Goal: Information Seeking & Learning: Learn about a topic

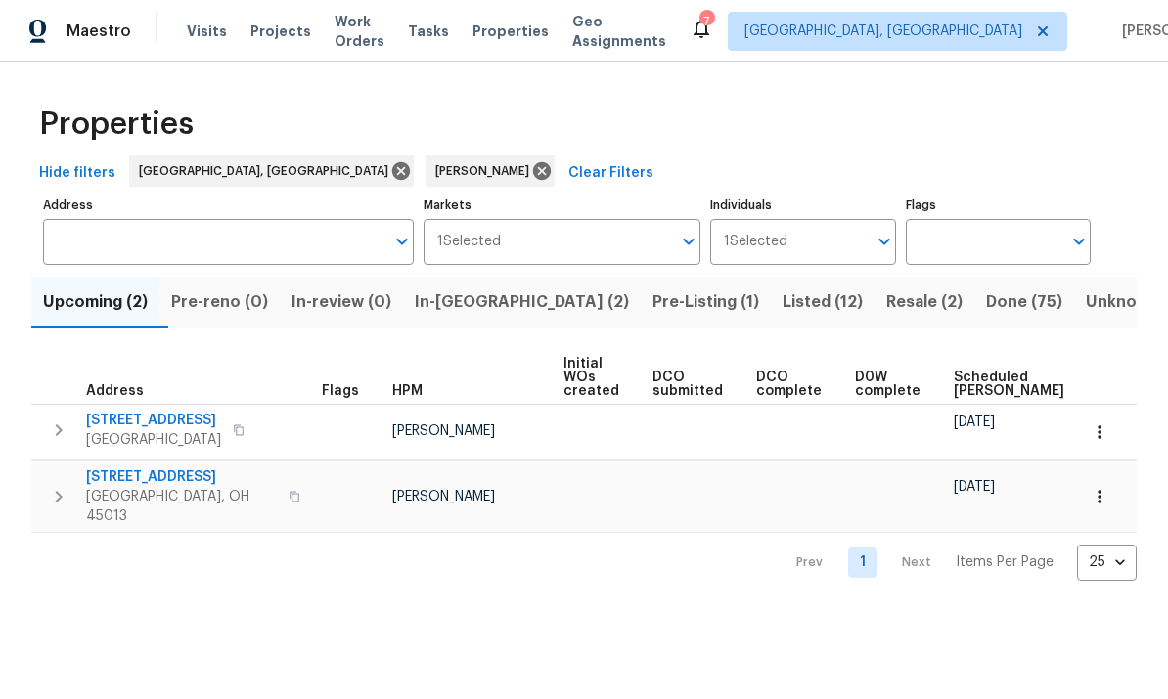
click at [508, 311] on span "In-[GEOGRAPHIC_DATA] (2)" at bounding box center [522, 301] width 214 height 27
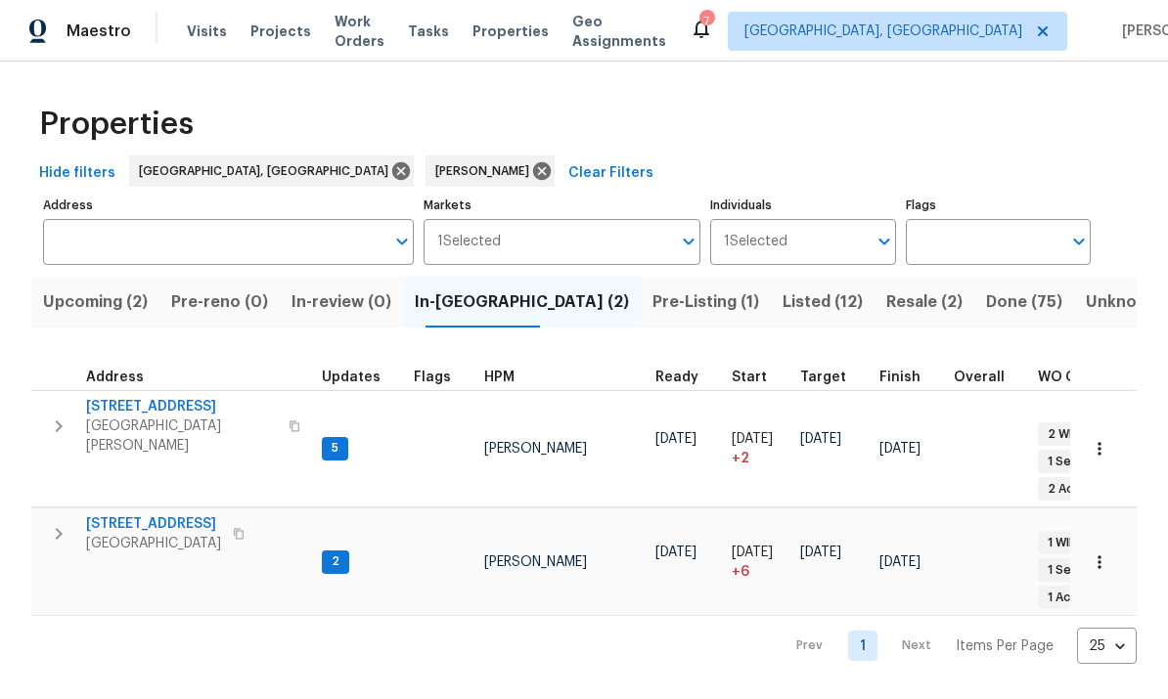
click at [140, 514] on span "[STREET_ADDRESS]" at bounding box center [153, 524] width 135 height 20
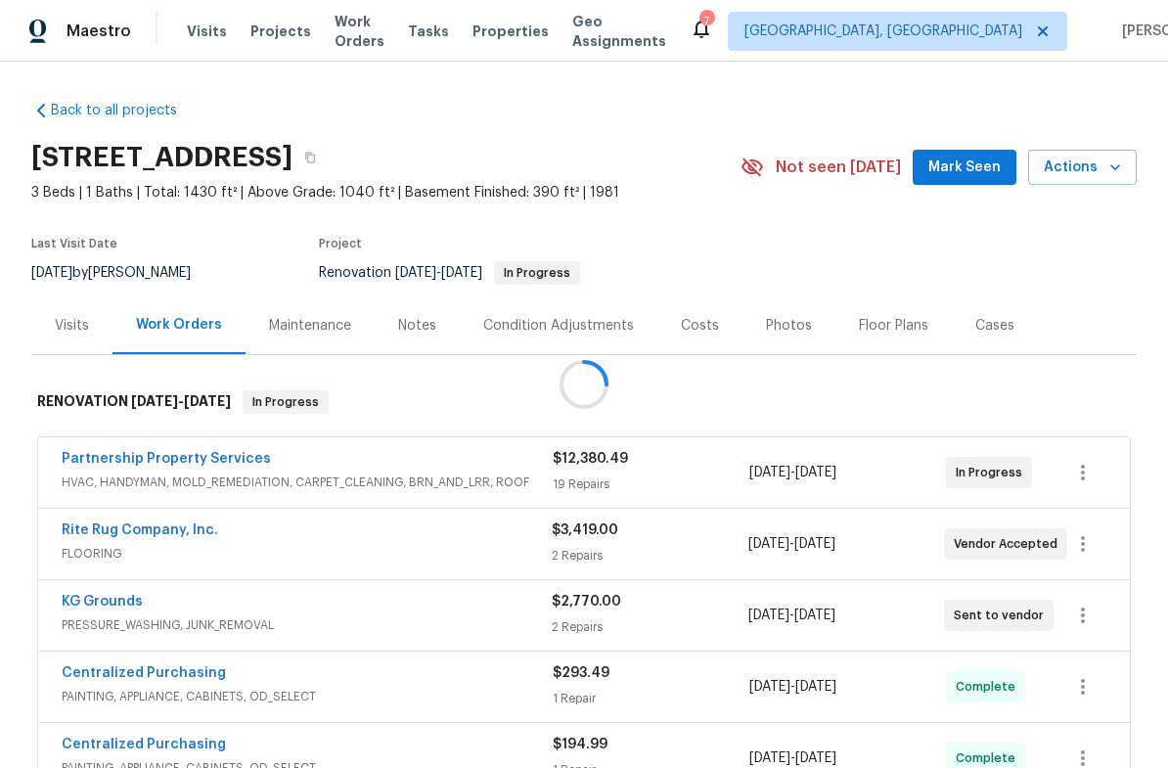
click at [887, 329] on div at bounding box center [584, 384] width 1168 height 768
click at [879, 319] on div at bounding box center [584, 384] width 1168 height 768
click at [868, 314] on div at bounding box center [584, 384] width 1168 height 768
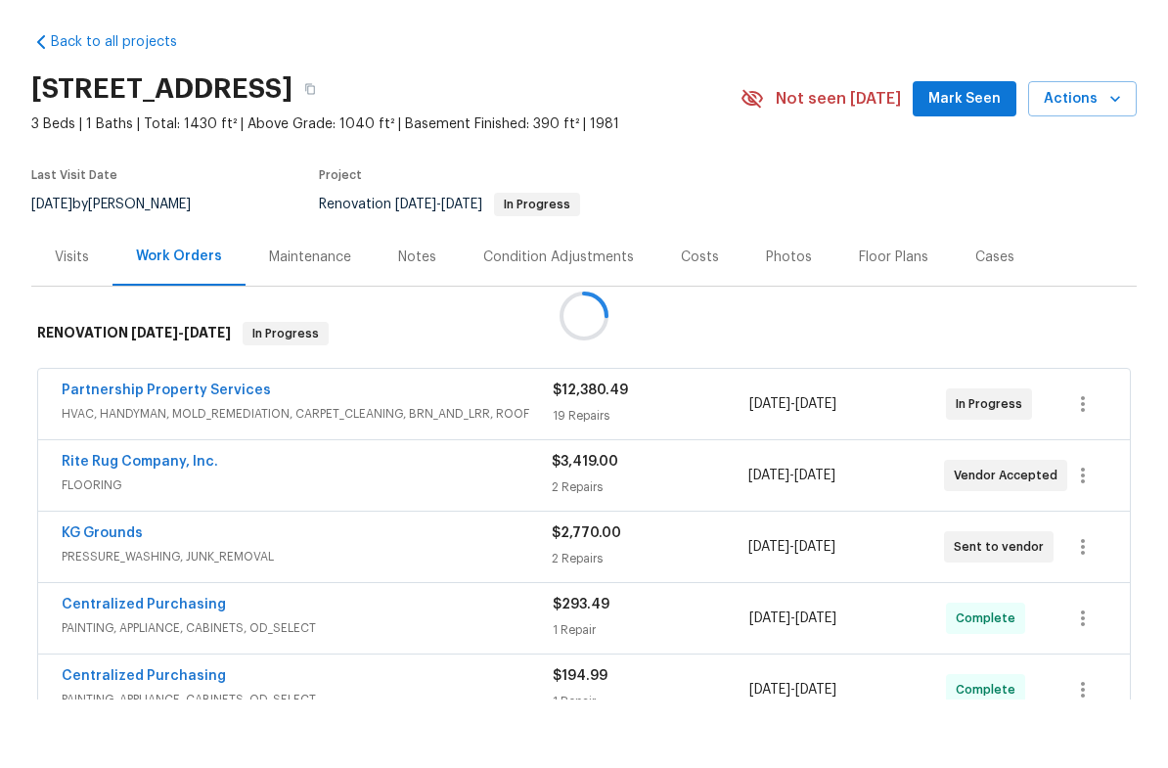
scroll to position [48, 0]
click at [887, 200] on div at bounding box center [584, 384] width 1168 height 768
click at [873, 199] on div at bounding box center [584, 384] width 1168 height 768
click at [187, 523] on link "Rite Rug Company, Inc." at bounding box center [140, 530] width 156 height 14
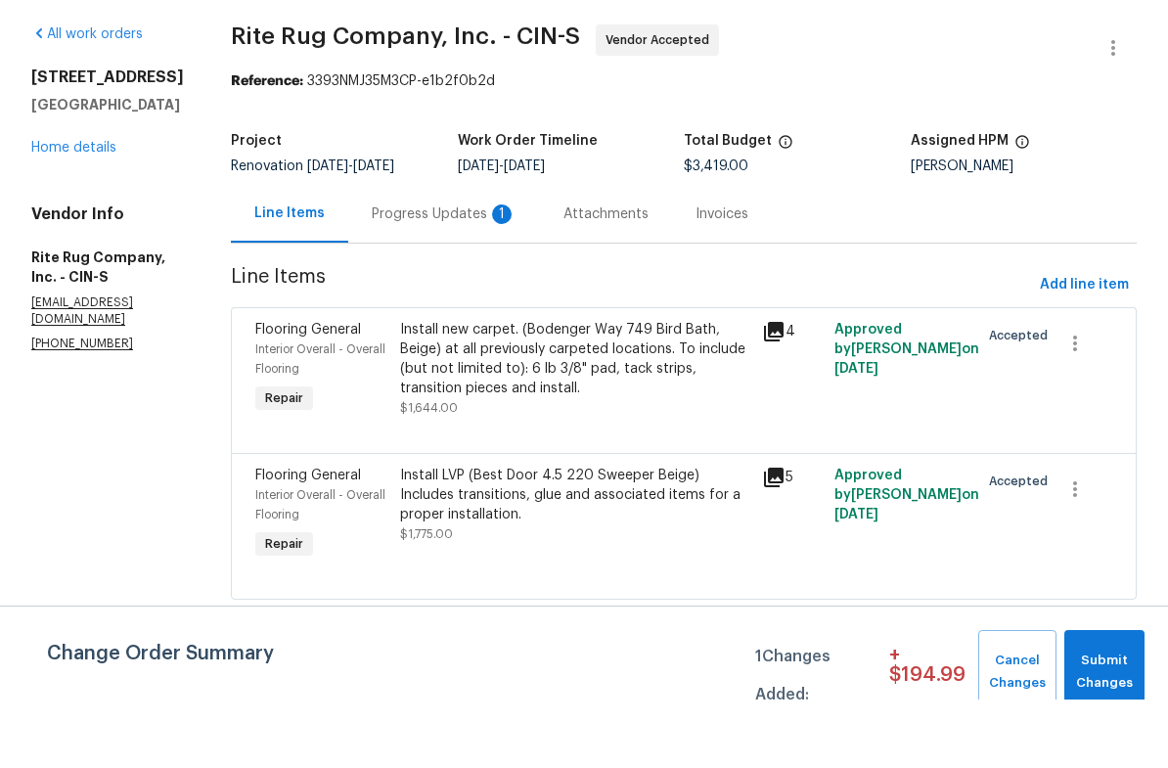
click at [472, 253] on div "Progress Updates 1" at bounding box center [444, 282] width 192 height 58
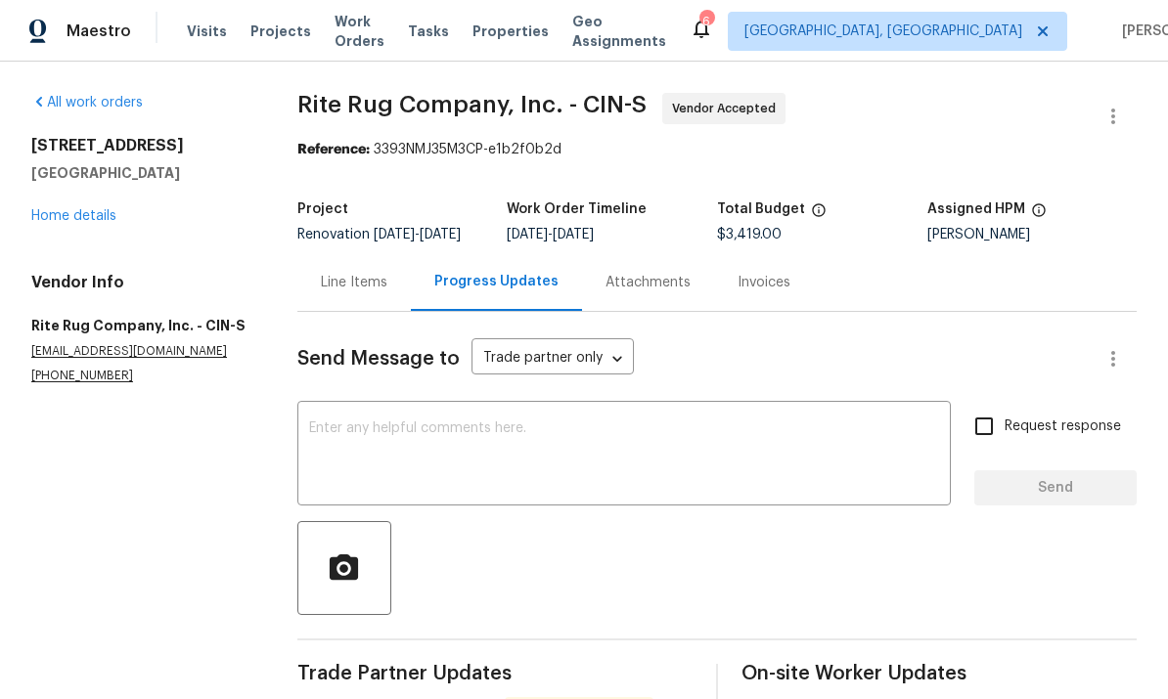
click at [104, 209] on link "Home details" at bounding box center [73, 216] width 85 height 14
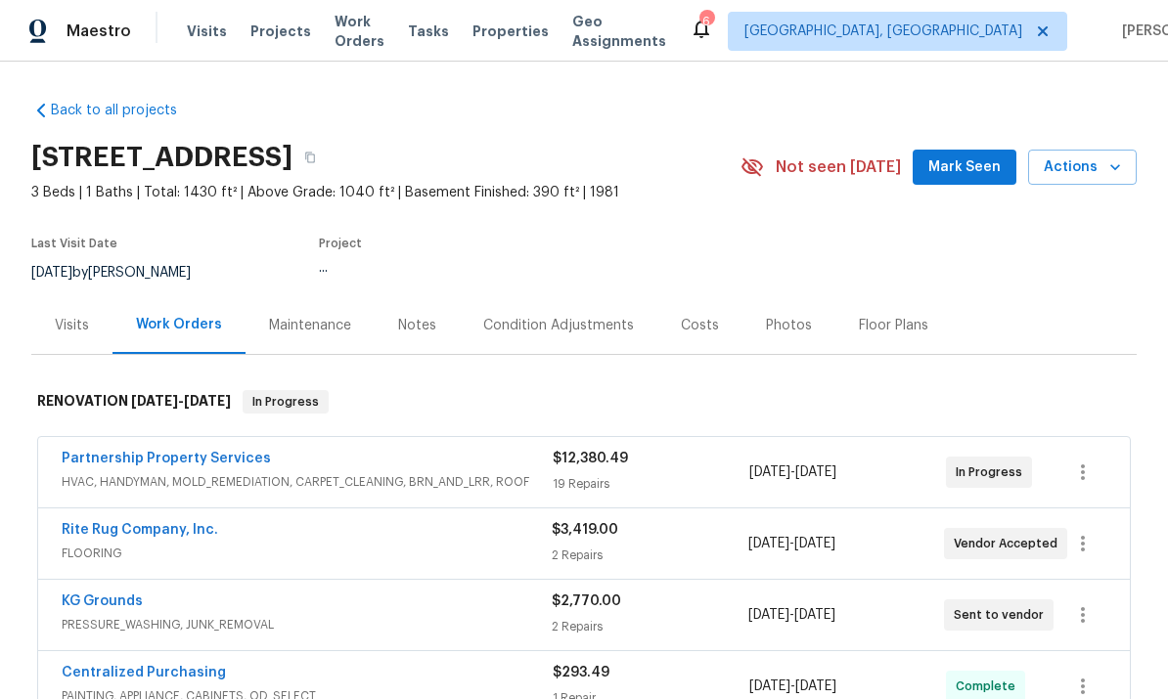
click at [892, 316] on div "Floor Plans" at bounding box center [893, 326] width 69 height 20
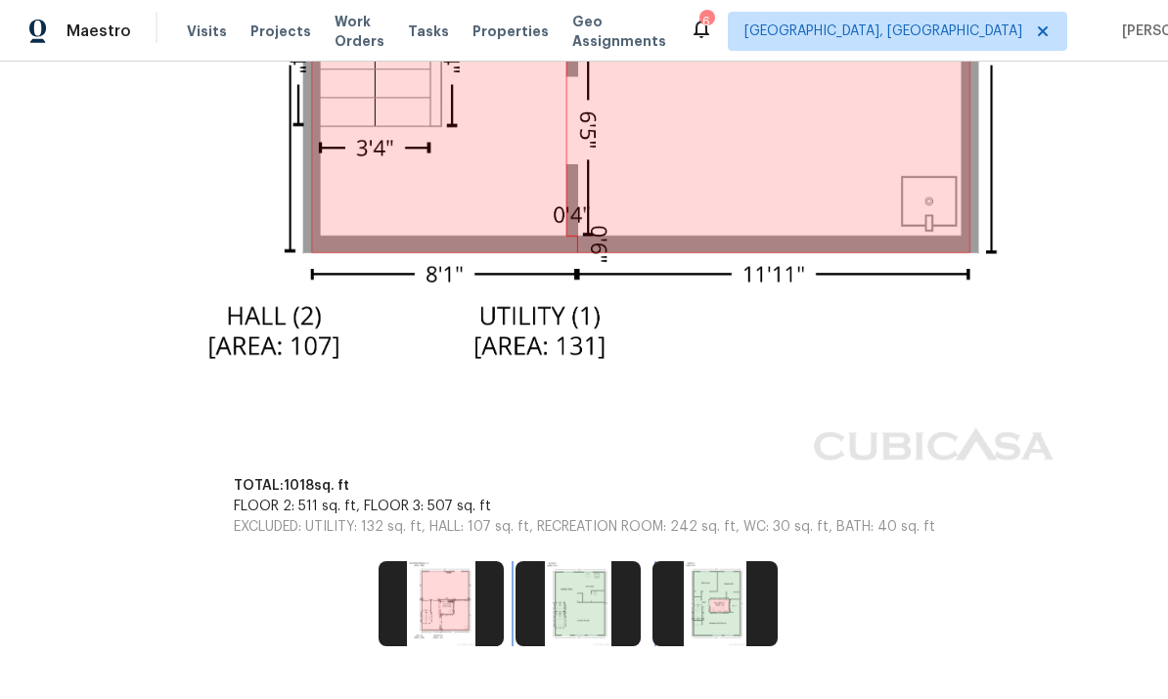
click at [590, 589] on img at bounding box center [577, 603] width 125 height 84
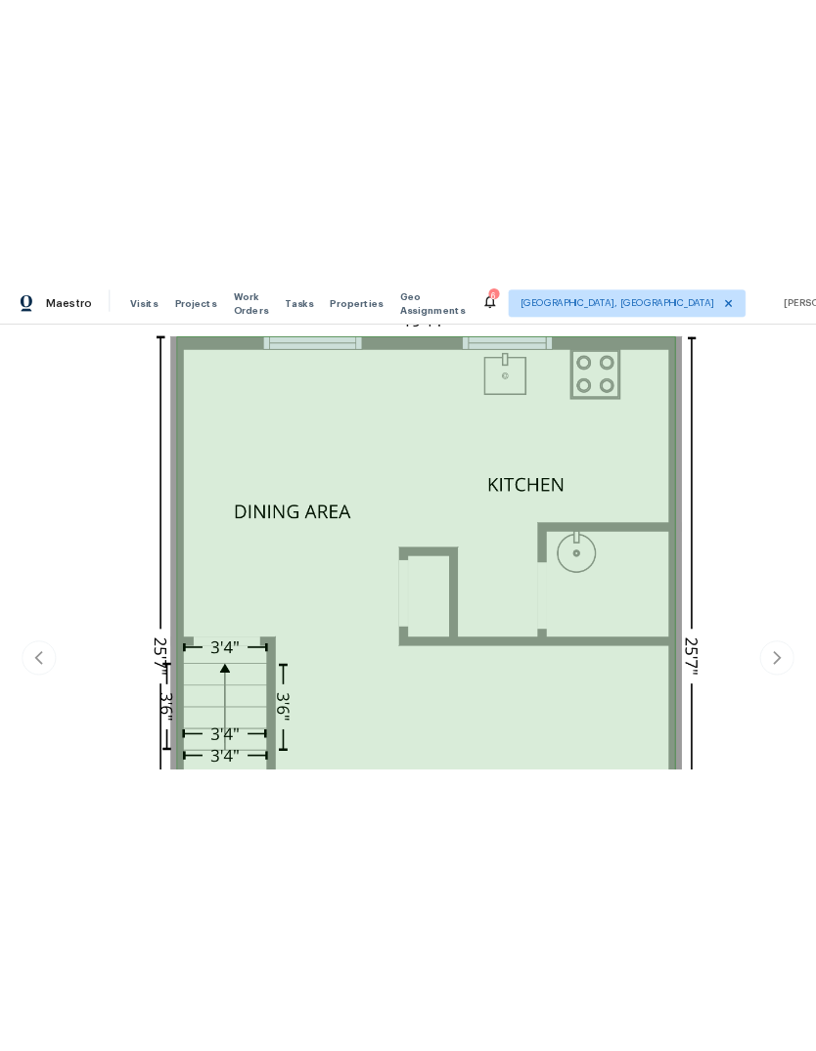
scroll to position [509, 0]
